Goal: Use online tool/utility: Utilize a website feature to perform a specific function

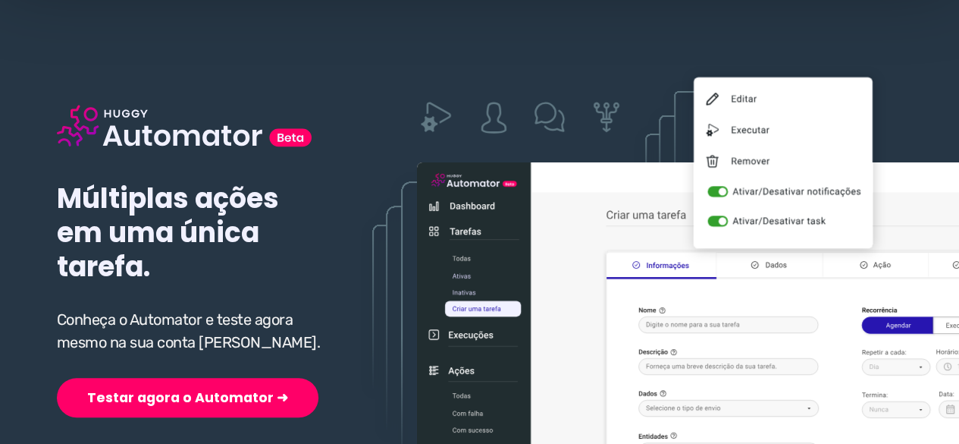
scroll to position [228, 0]
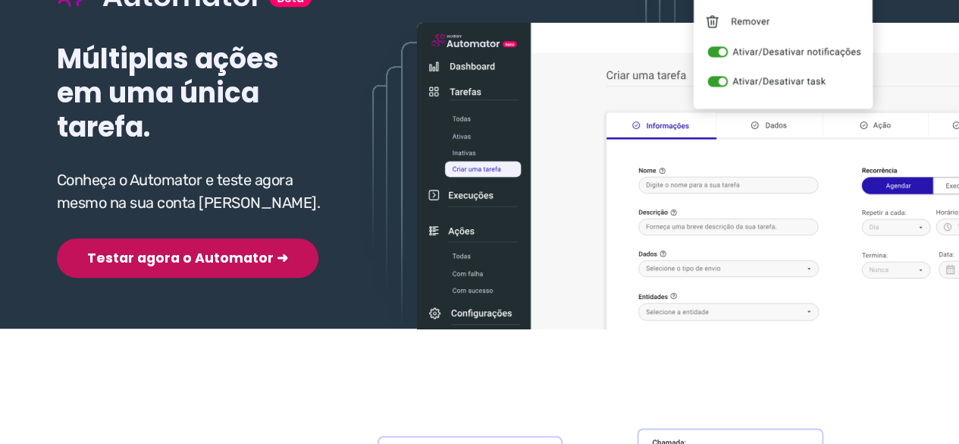
click at [170, 262] on button "Testar agora o Automator ➜" at bounding box center [188, 257] width 262 height 39
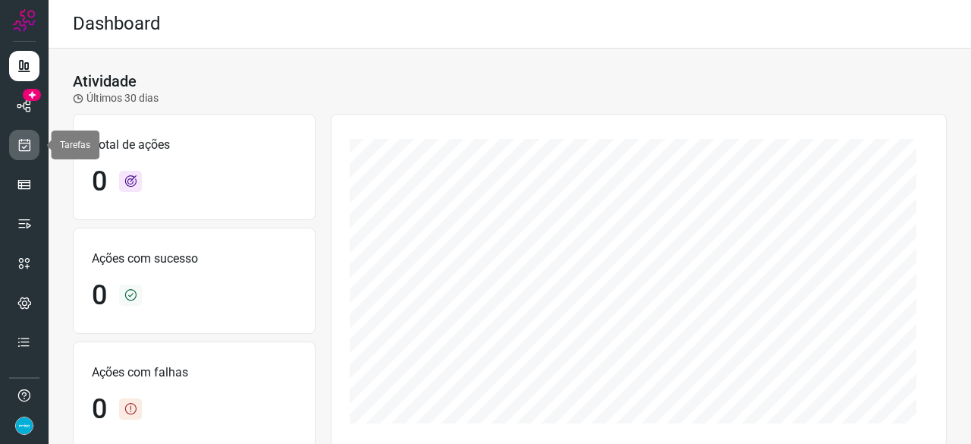
click at [18, 144] on icon at bounding box center [25, 144] width 16 height 15
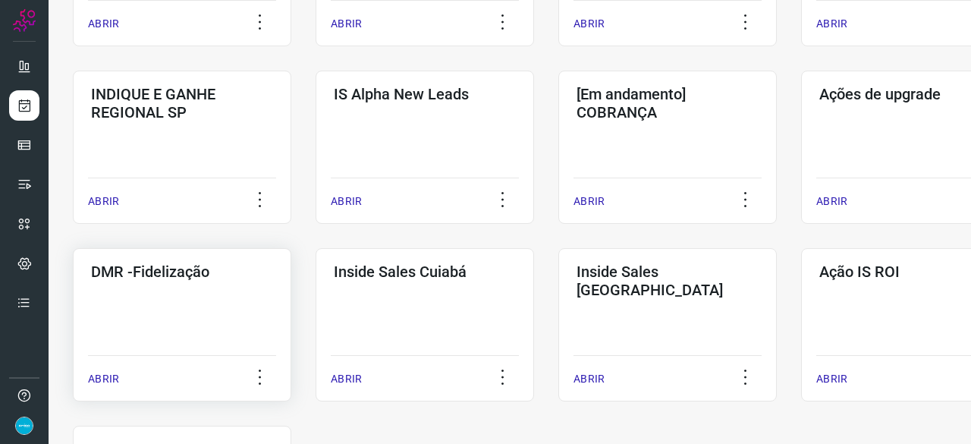
scroll to position [607, 0]
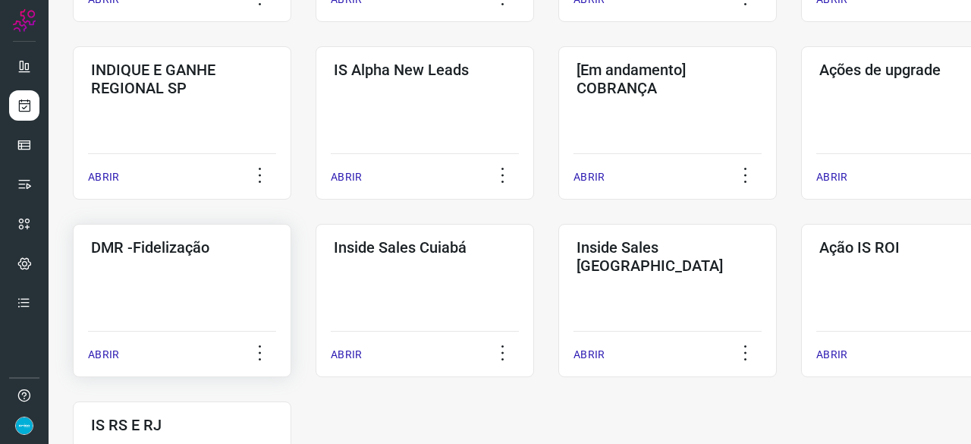
click at [99, 359] on p "ABRIR" at bounding box center [103, 355] width 31 height 16
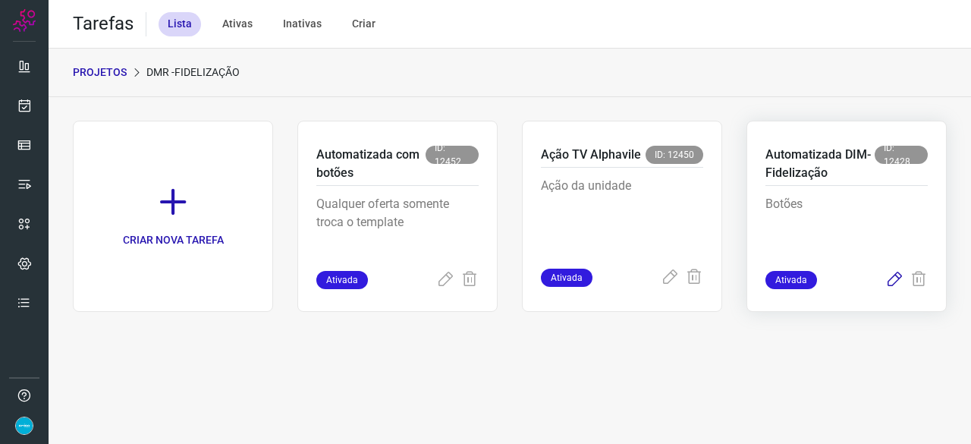
click at [899, 278] on icon at bounding box center [894, 280] width 18 height 18
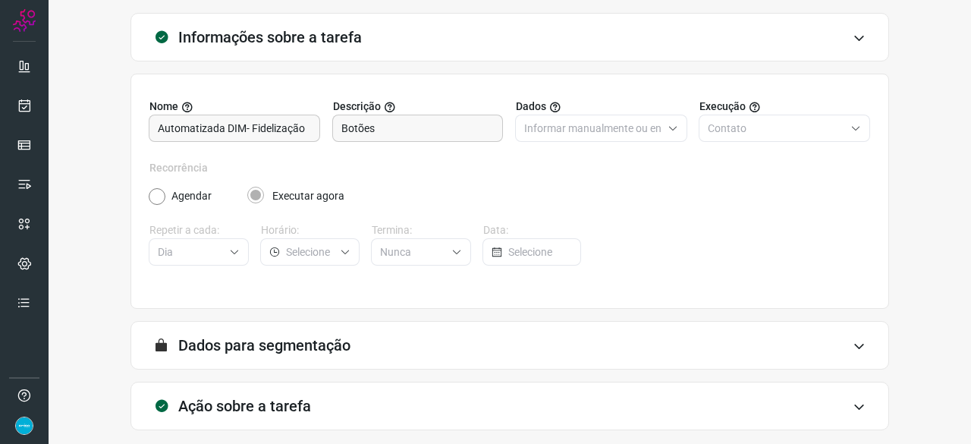
scroll to position [148, 0]
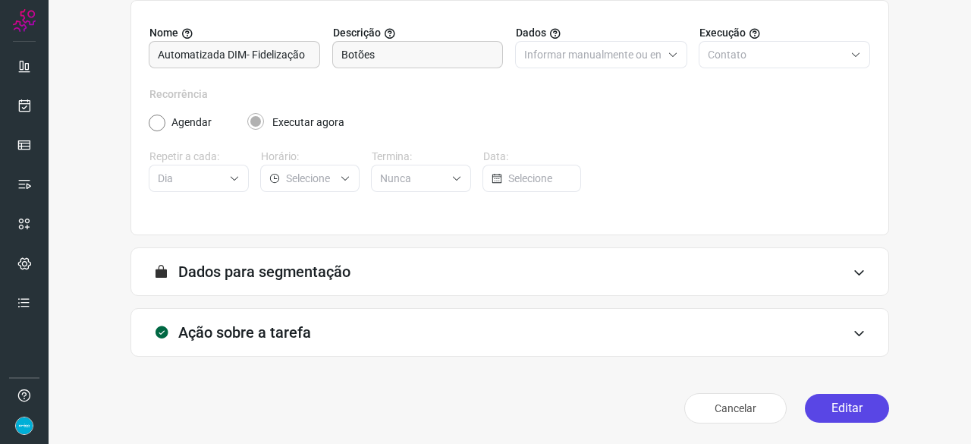
click at [842, 406] on button "Editar" at bounding box center [847, 408] width 84 height 29
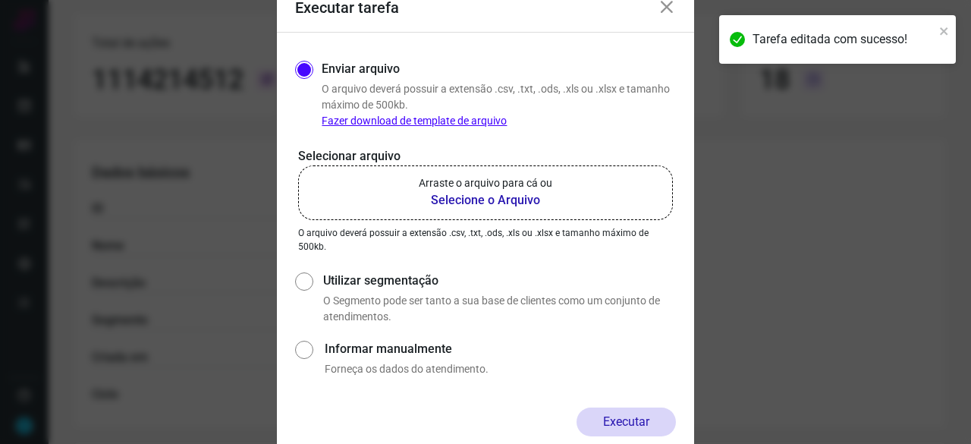
click at [465, 198] on b "Selecione o Arquivo" at bounding box center [485, 200] width 133 height 18
click at [0, 0] on input "Arraste o arquivo para cá ou Selecione o Arquivo" at bounding box center [0, 0] width 0 height 0
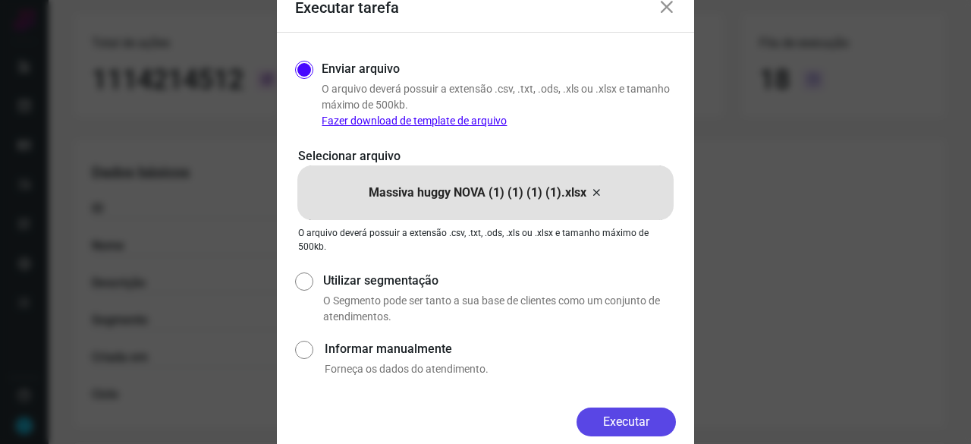
click at [636, 415] on button "Executar" at bounding box center [625, 421] width 99 height 29
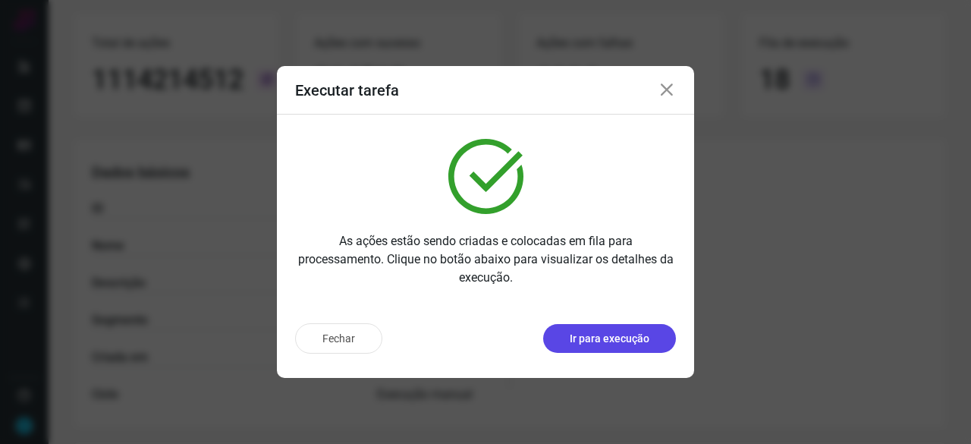
click at [632, 342] on p "Ir para execução" at bounding box center [610, 339] width 80 height 16
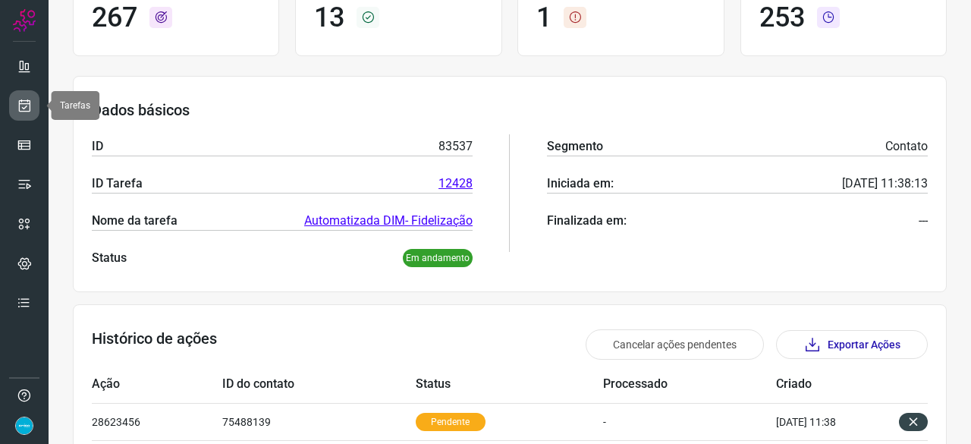
click at [24, 108] on icon at bounding box center [25, 105] width 16 height 15
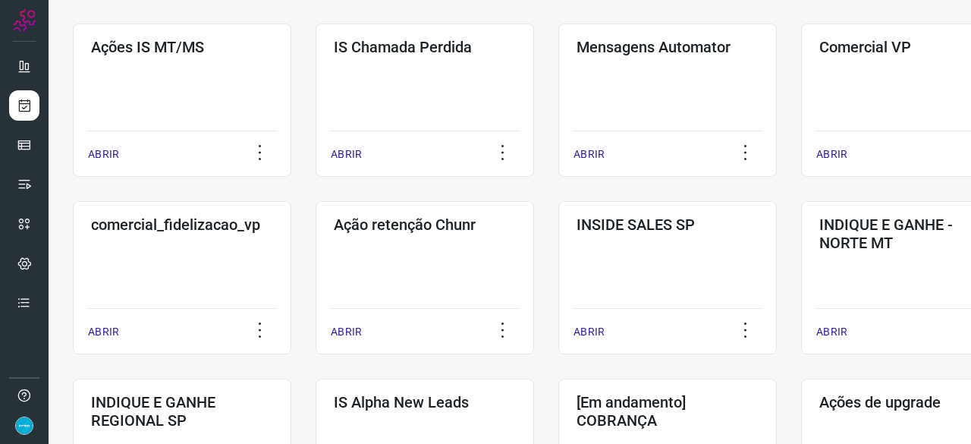
scroll to position [273, 0]
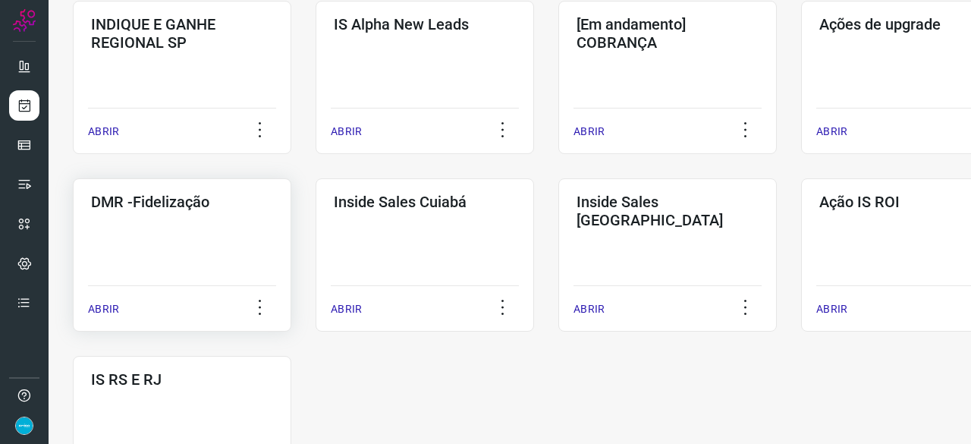
click at [111, 310] on p "ABRIR" at bounding box center [103, 309] width 31 height 16
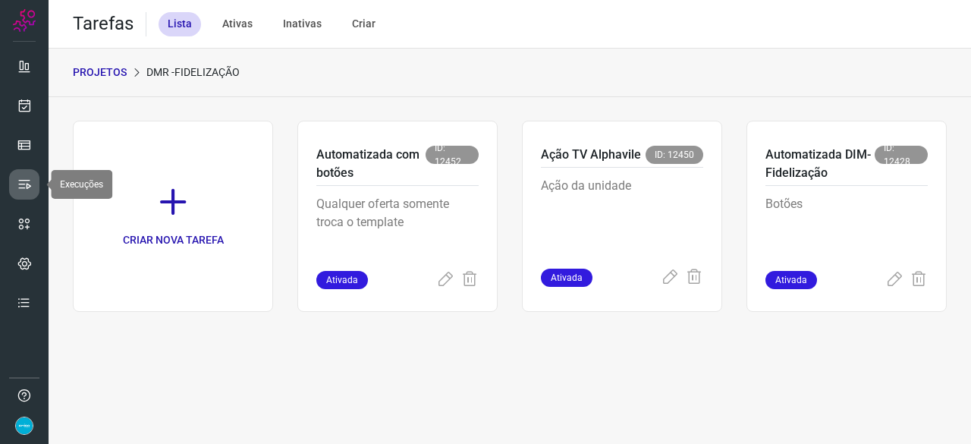
click at [21, 175] on link at bounding box center [24, 184] width 30 height 30
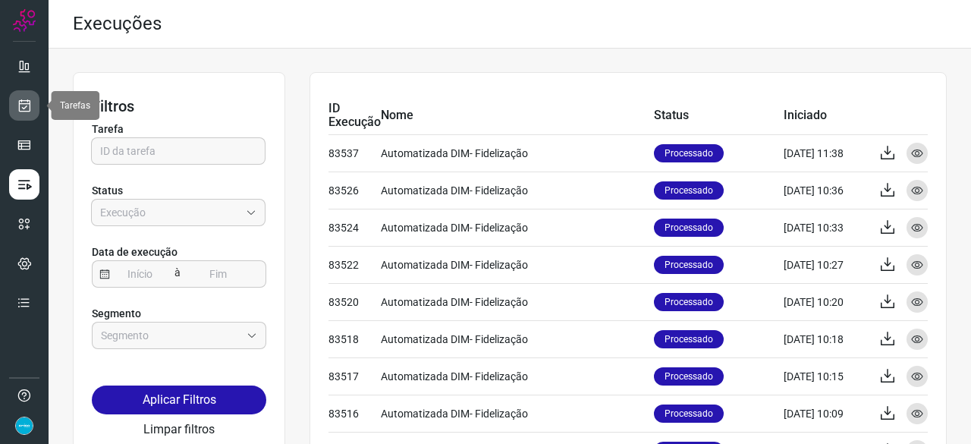
click at [26, 99] on icon at bounding box center [25, 105] width 16 height 15
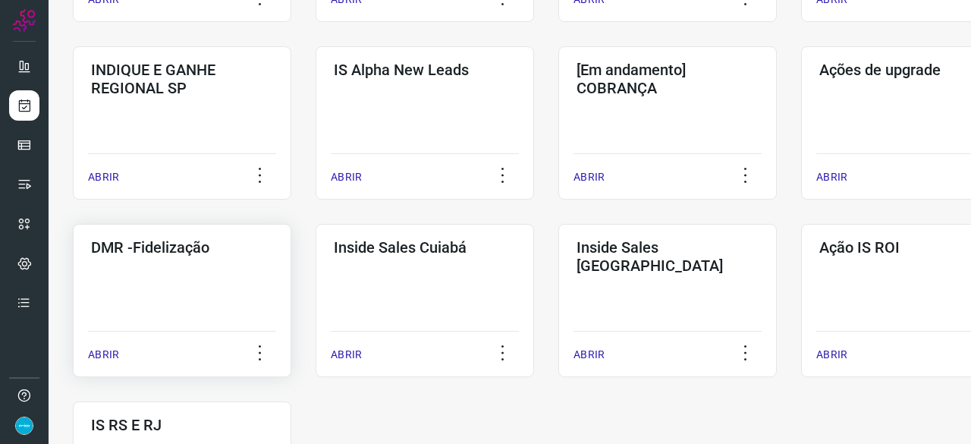
click at [114, 350] on p "ABRIR" at bounding box center [103, 355] width 31 height 16
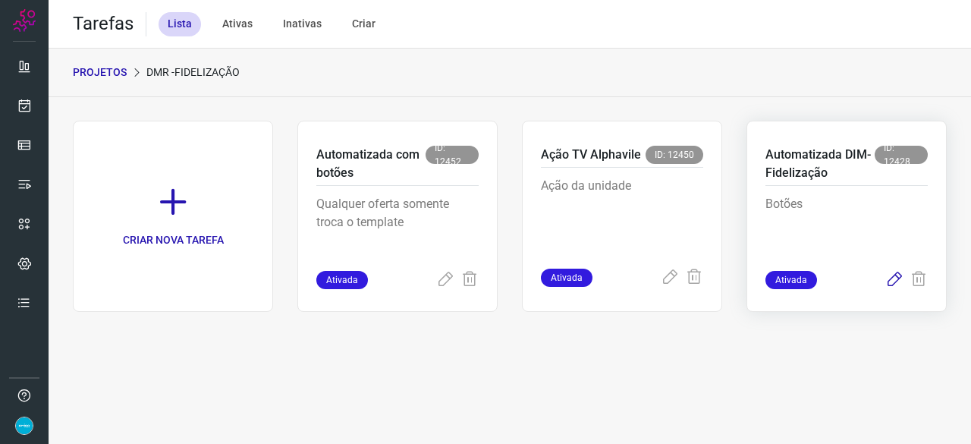
click at [895, 280] on icon at bounding box center [894, 280] width 18 height 18
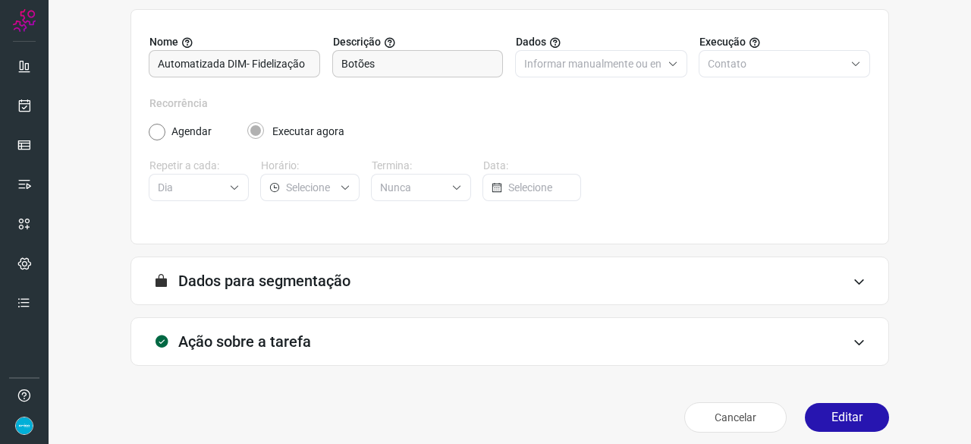
scroll to position [148, 0]
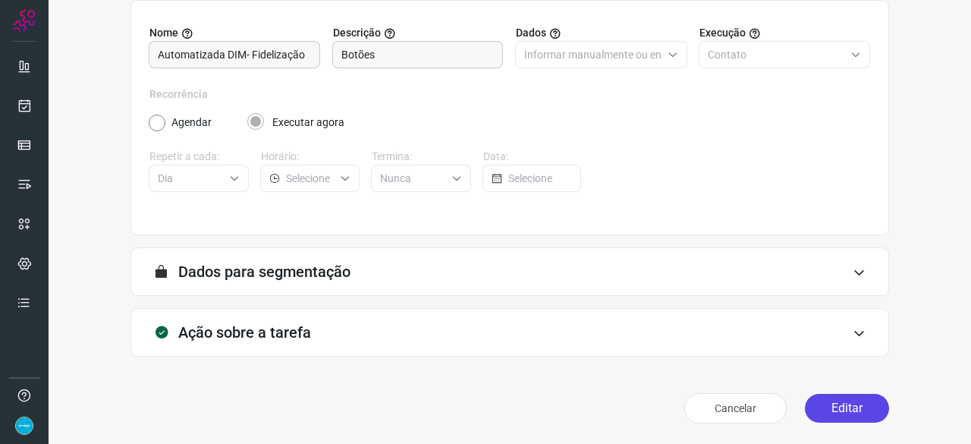
click at [829, 412] on button "Editar" at bounding box center [847, 408] width 84 height 29
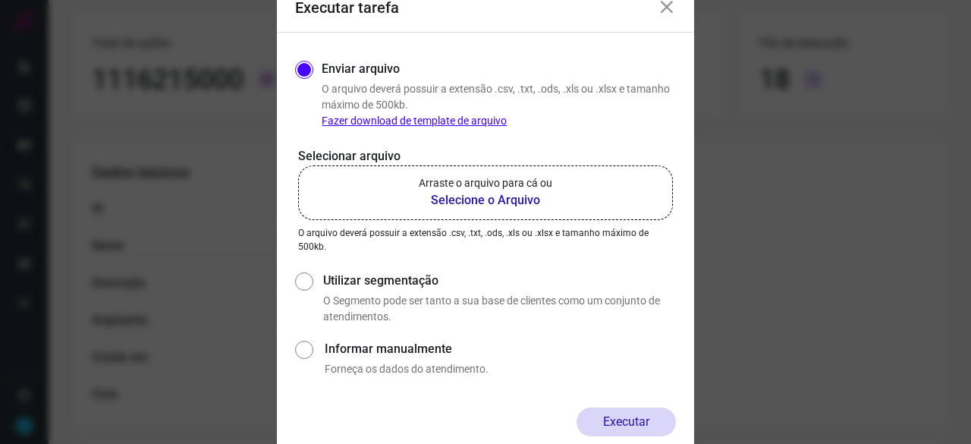
click at [467, 198] on b "Selecione o Arquivo" at bounding box center [485, 200] width 133 height 18
click at [0, 0] on input "Arraste o arquivo para cá ou Selecione o Arquivo" at bounding box center [0, 0] width 0 height 0
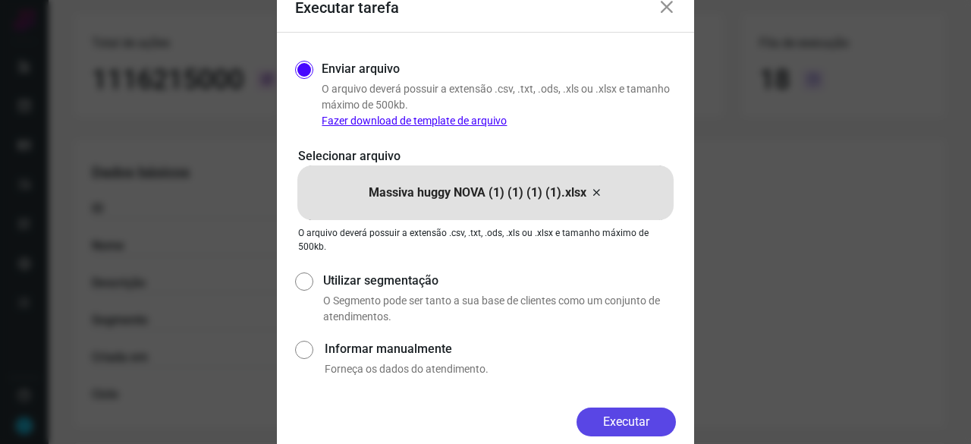
click at [652, 424] on button "Executar" at bounding box center [625, 421] width 99 height 29
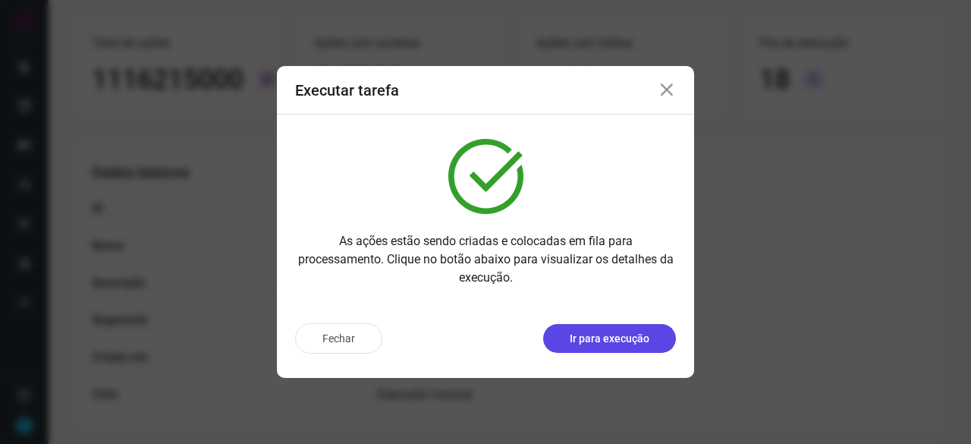
click at [591, 342] on p "Ir para execução" at bounding box center [610, 339] width 80 height 16
